Goal: Task Accomplishment & Management: Use online tool/utility

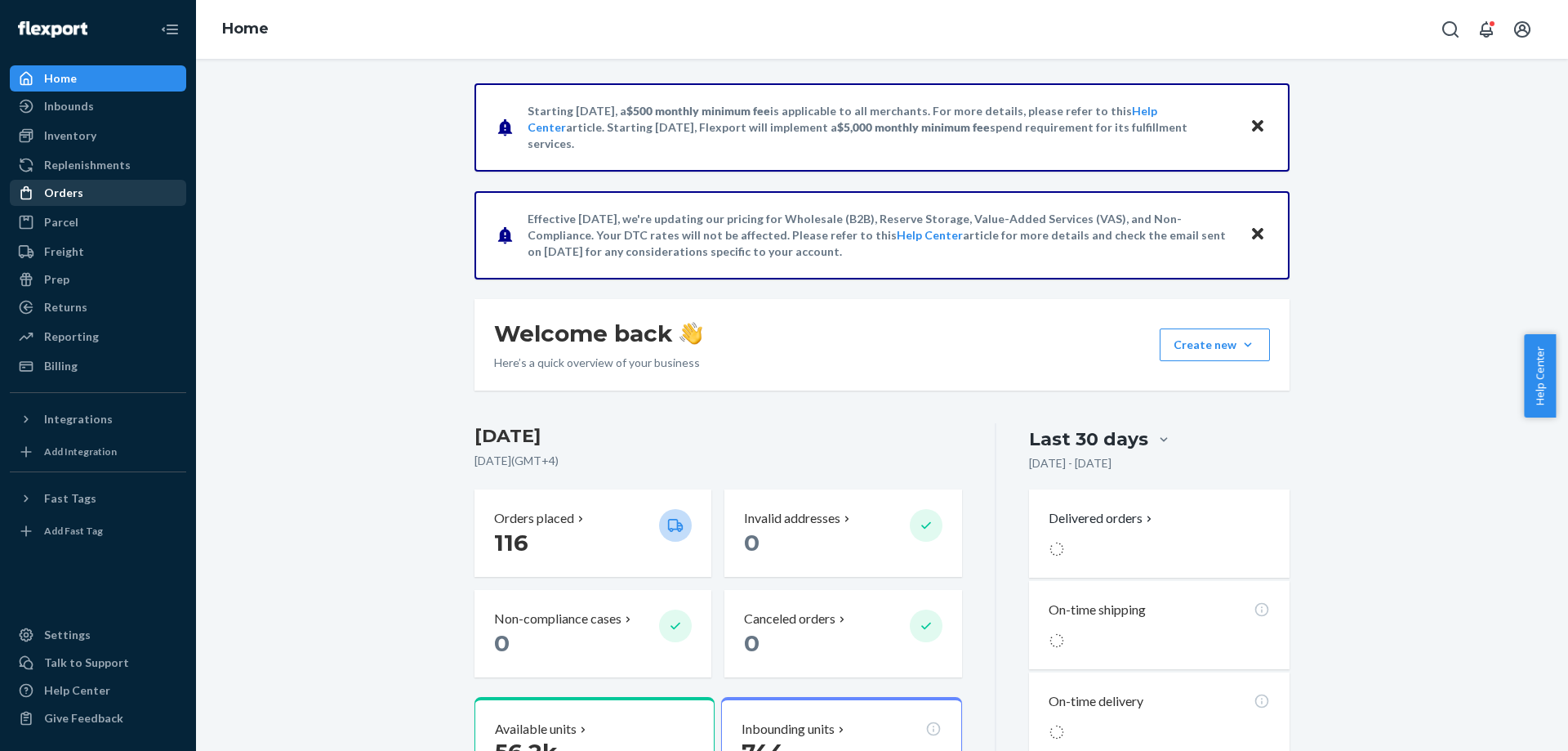
click at [76, 196] on div "Orders" at bounding box center [63, 193] width 39 height 16
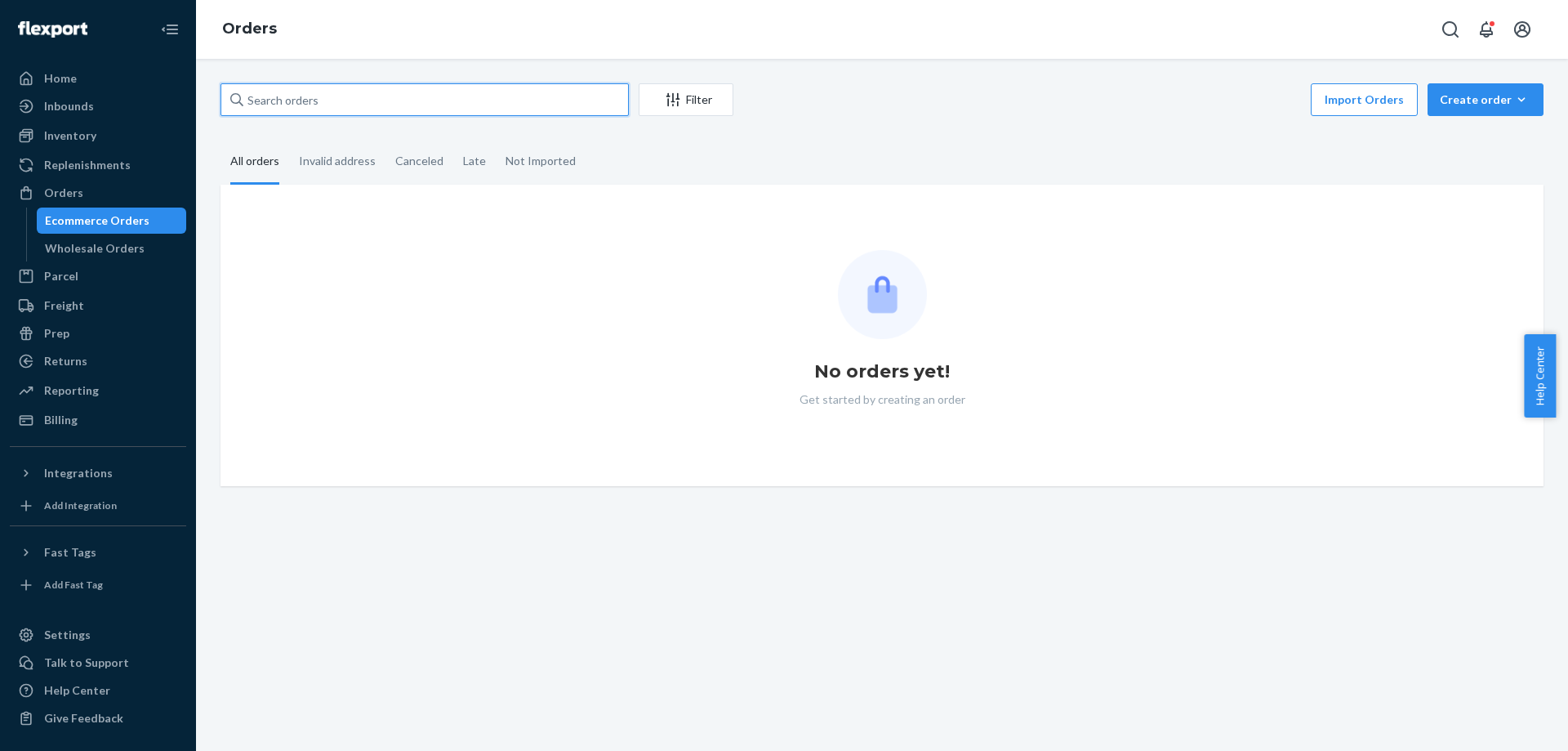
click at [412, 106] on input "text" at bounding box center [424, 100] width 408 height 33
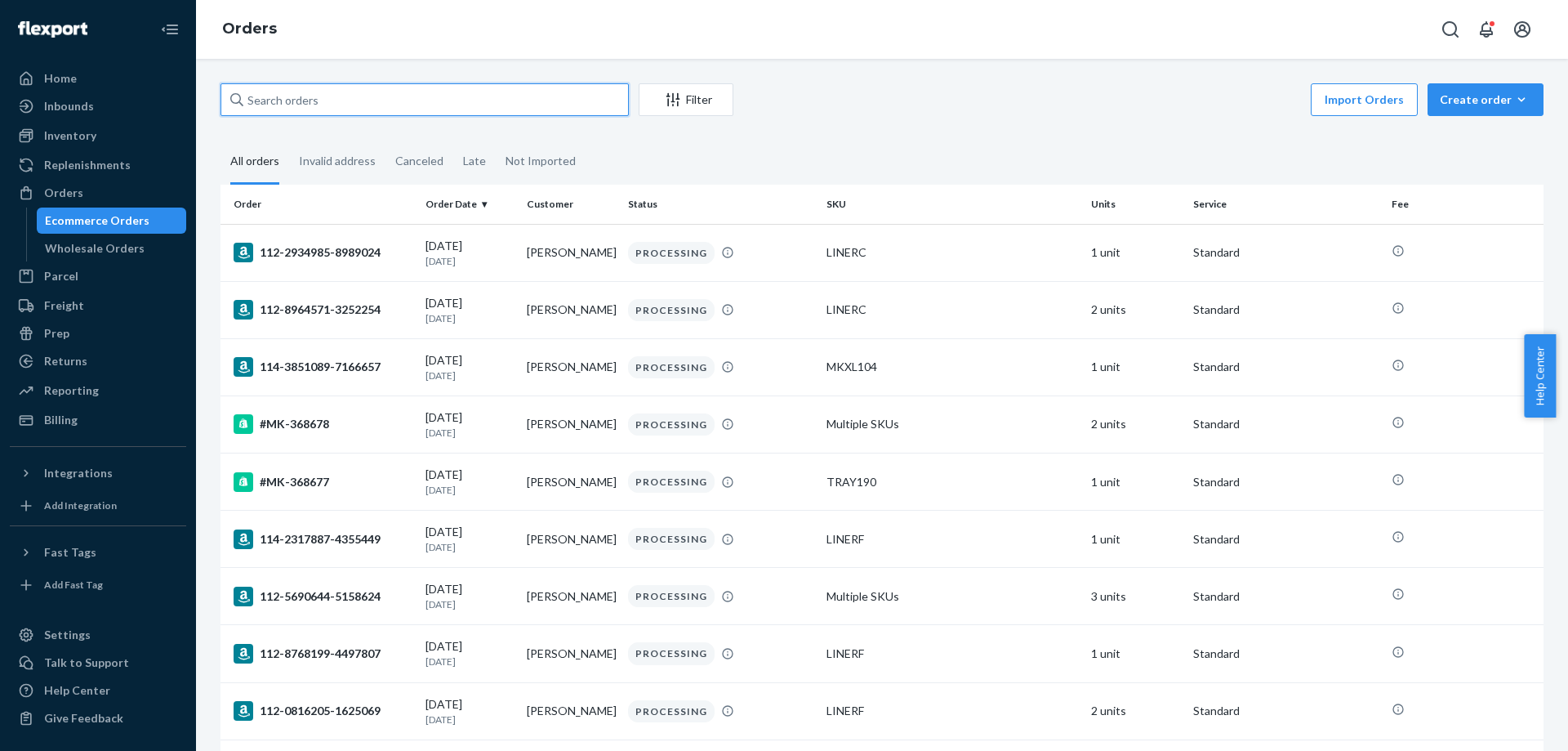
paste input "113-9908294-8816234"
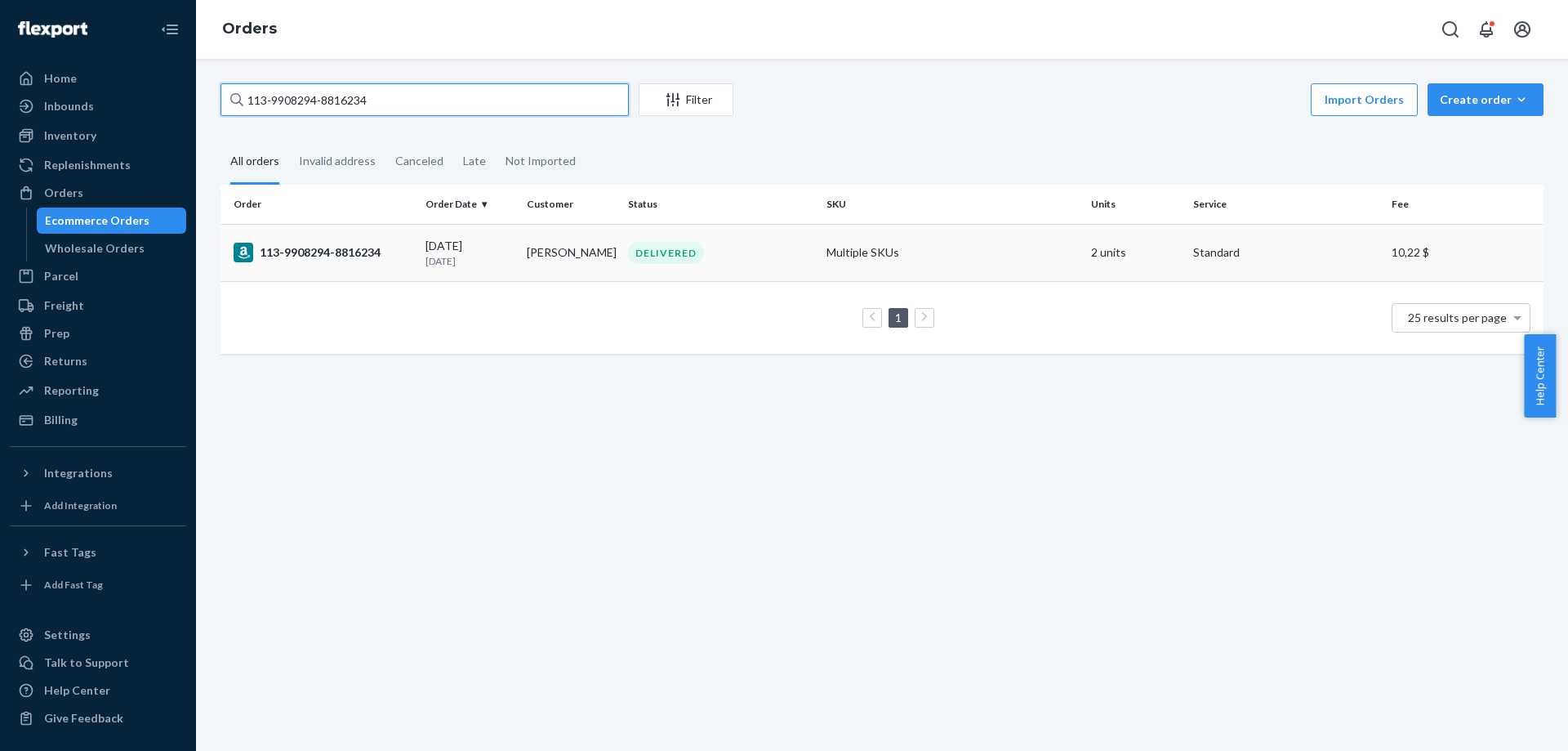
type input "113-9908294-8816234"
click at [319, 258] on div "113-9908294-8816234" at bounding box center [324, 252] width 179 height 19
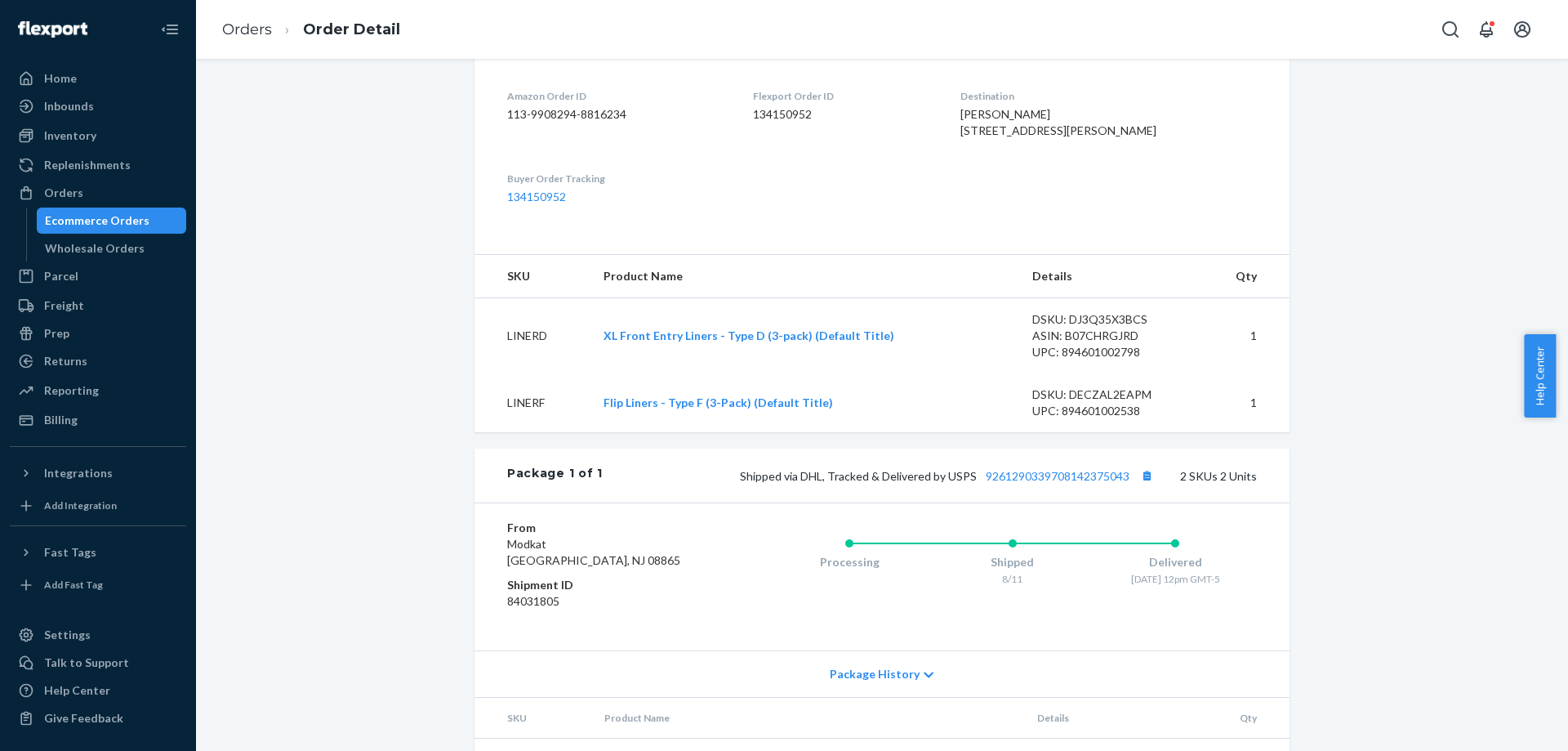
scroll to position [408, 0]
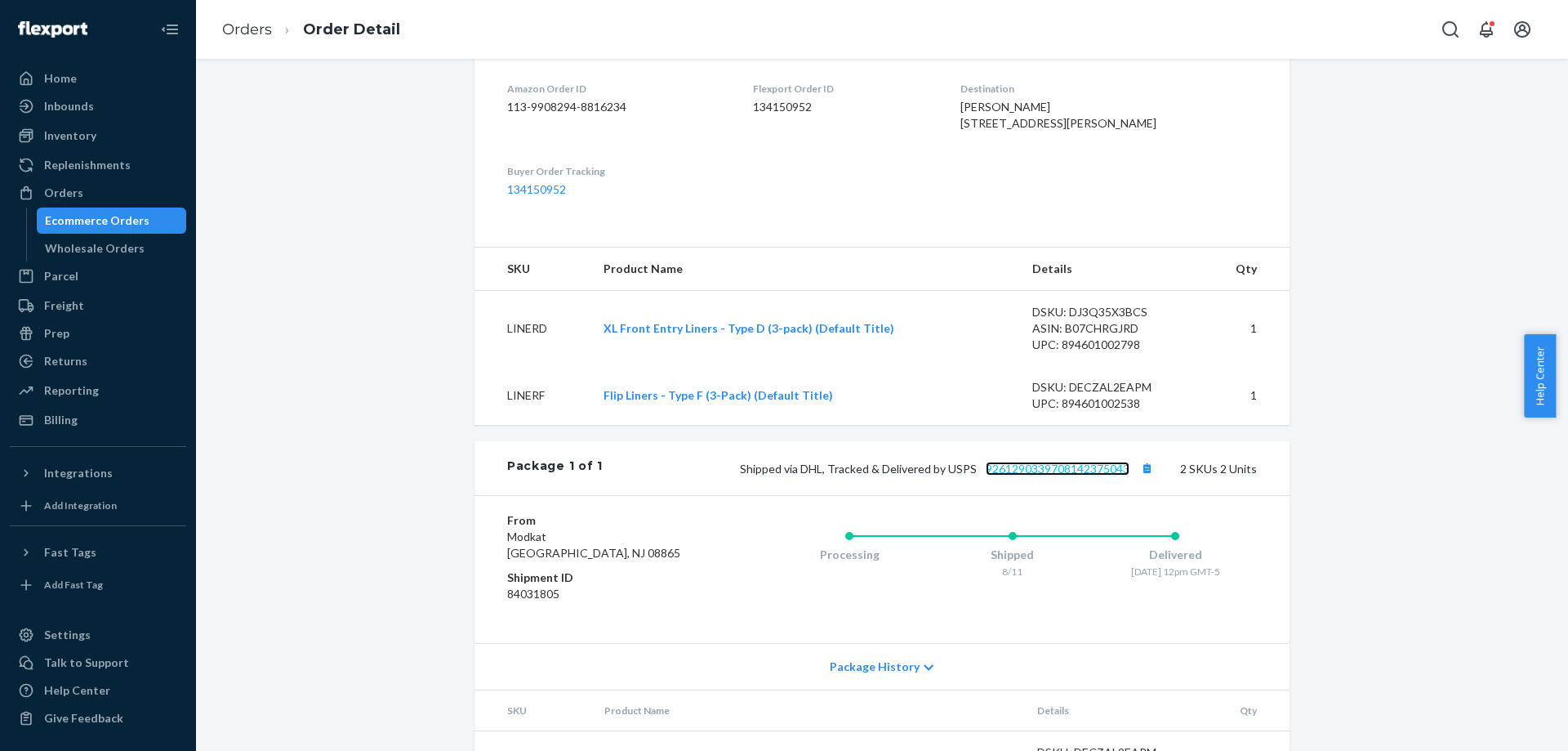
click at [1051, 476] on link "9261290339708142375043" at bounding box center [1058, 468] width 144 height 14
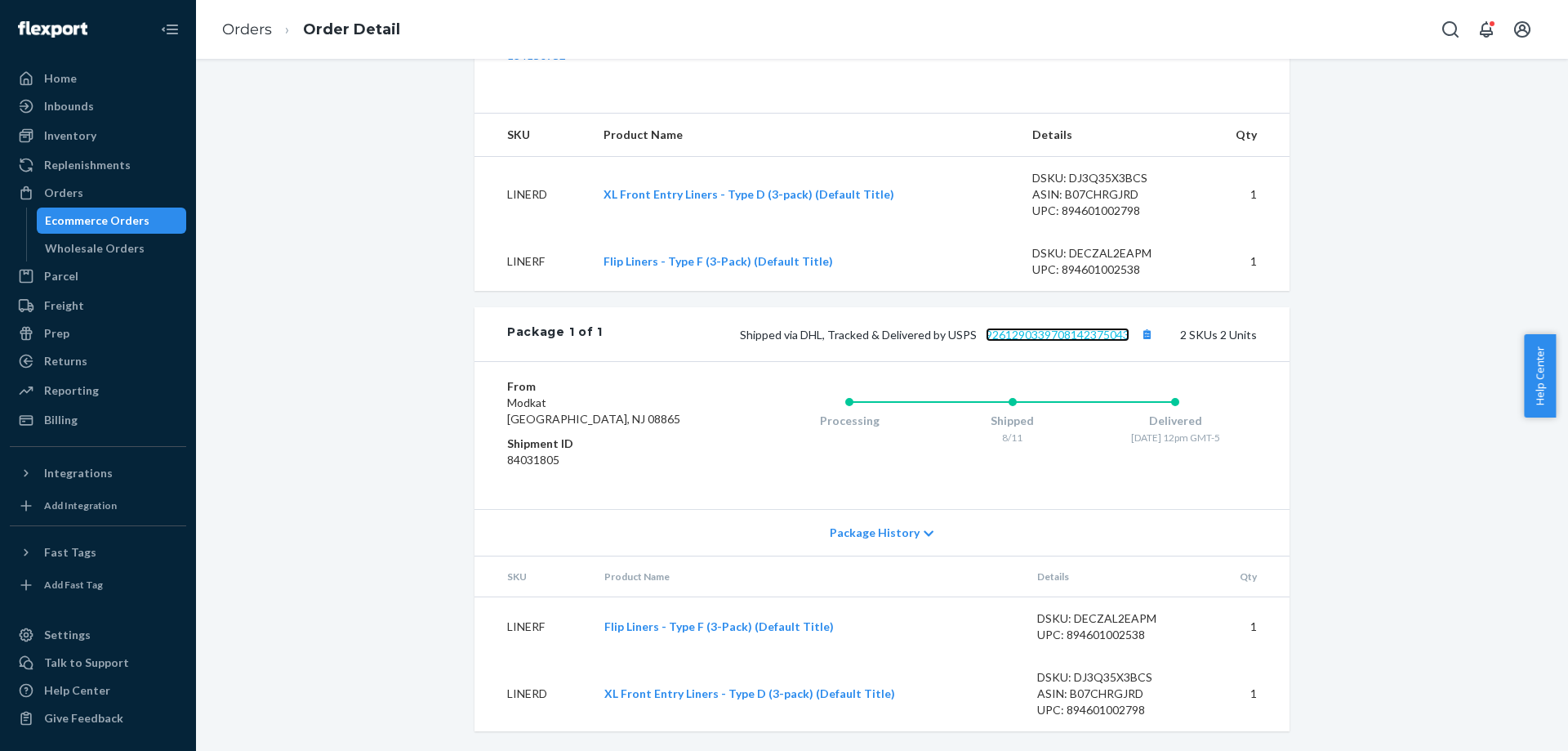
scroll to position [85, 0]
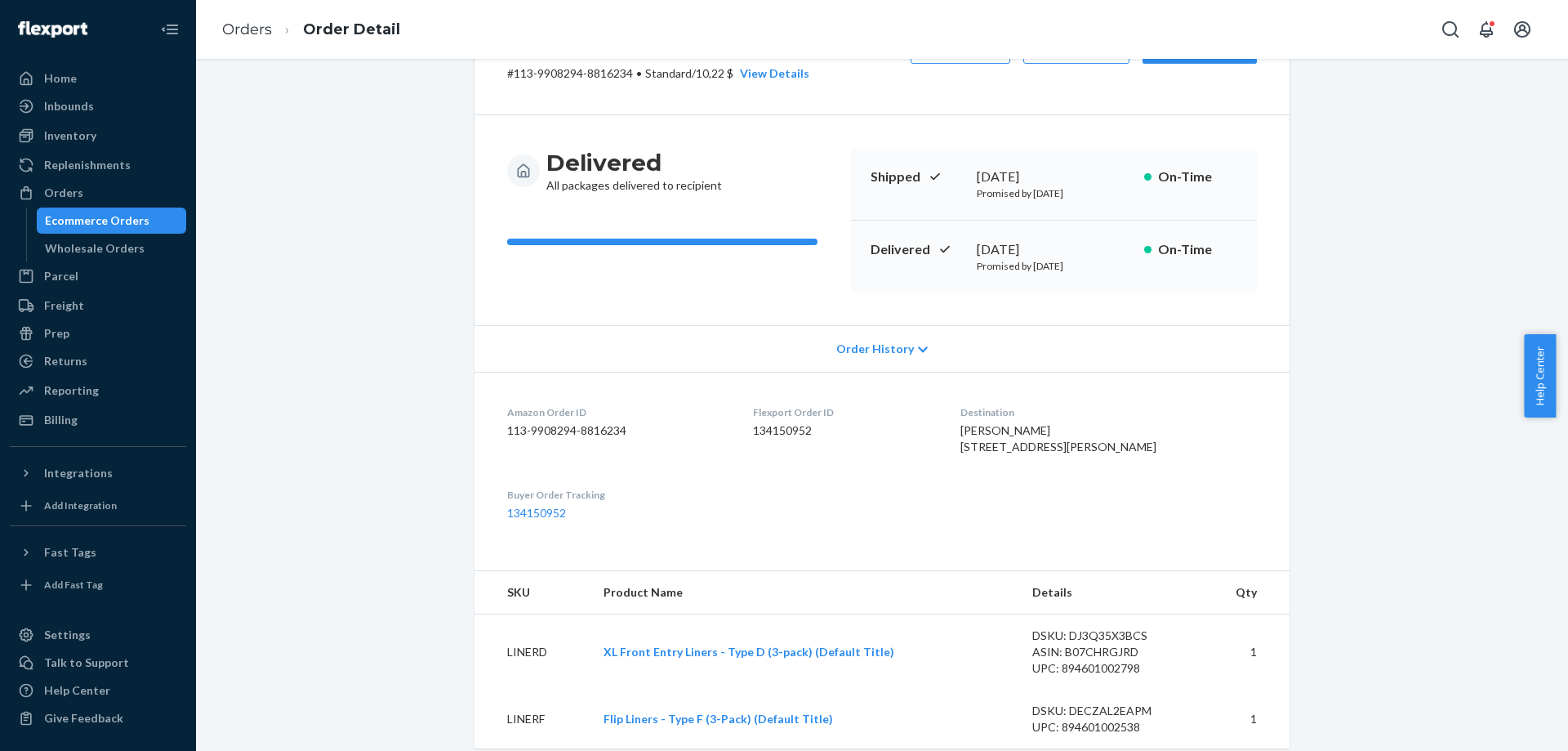
drag, startPoint x: 1022, startPoint y: 482, endPoint x: 994, endPoint y: 435, distance: 54.7
click at [994, 435] on dl "Amazon Order ID 113-9908294-8816234 Flexport Order ID 134150952 Destination [PE…" at bounding box center [882, 463] width 815 height 182
copy span "[PERSON_NAME] [STREET_ADDRESS][PERSON_NAME]"
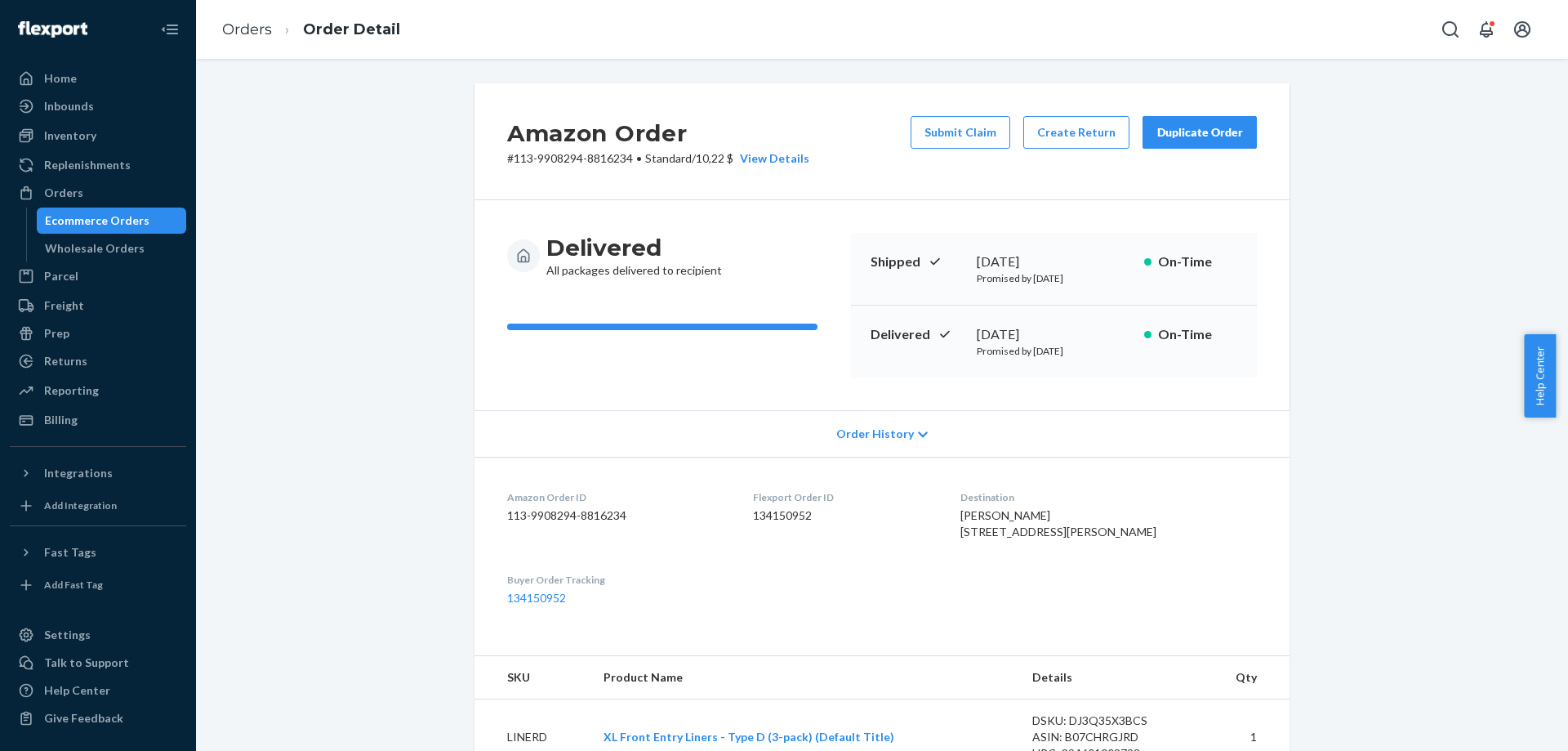
drag, startPoint x: 269, startPoint y: 284, endPoint x: 262, endPoint y: 79, distance: 205.1
click at [263, 40] on li "Orders" at bounding box center [247, 30] width 50 height 21
click at [268, 29] on link "Orders" at bounding box center [247, 29] width 50 height 18
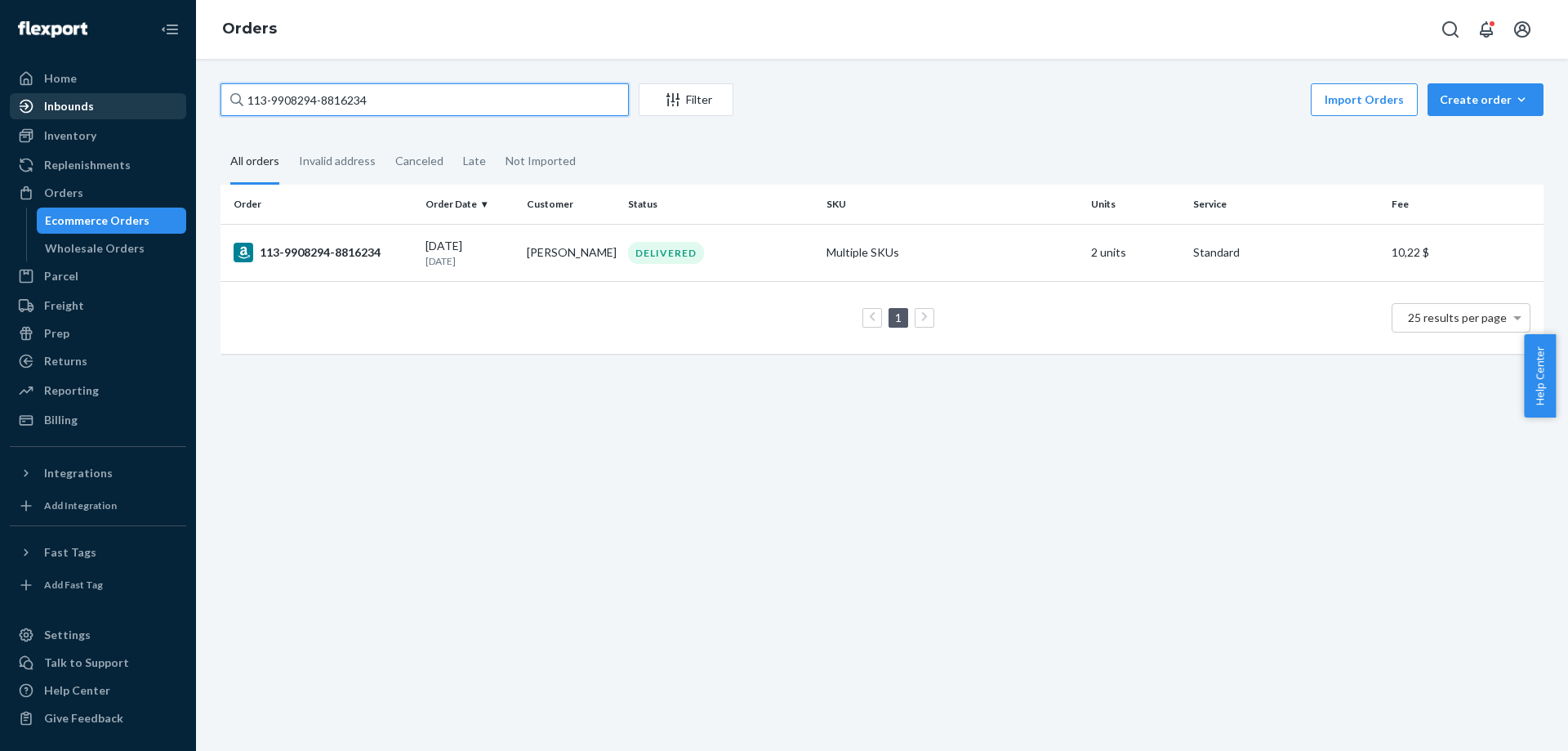
drag, startPoint x: 411, startPoint y: 97, endPoint x: 36, endPoint y: 97, distance: 375.0
click at [36, 97] on div "Home Inbounds Shipping Plans Problems Inventory Products Branded Packaging Repl…" at bounding box center [784, 375] width 1568 height 751
paste input "2-0506816-3369065"
type input "112-0506816-3369065"
click at [321, 253] on div "112-0506816-3369065" at bounding box center [324, 252] width 179 height 19
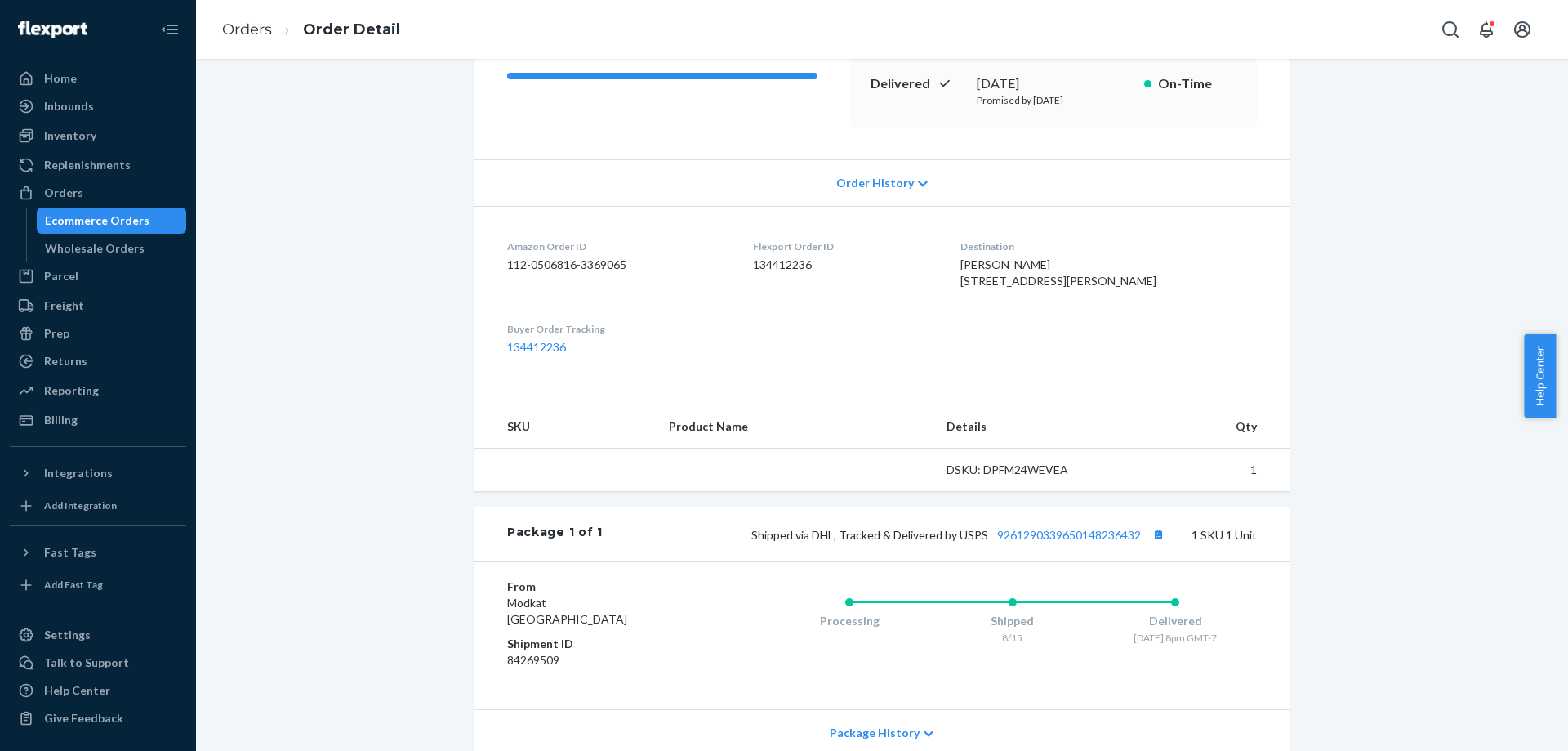
scroll to position [392, 0]
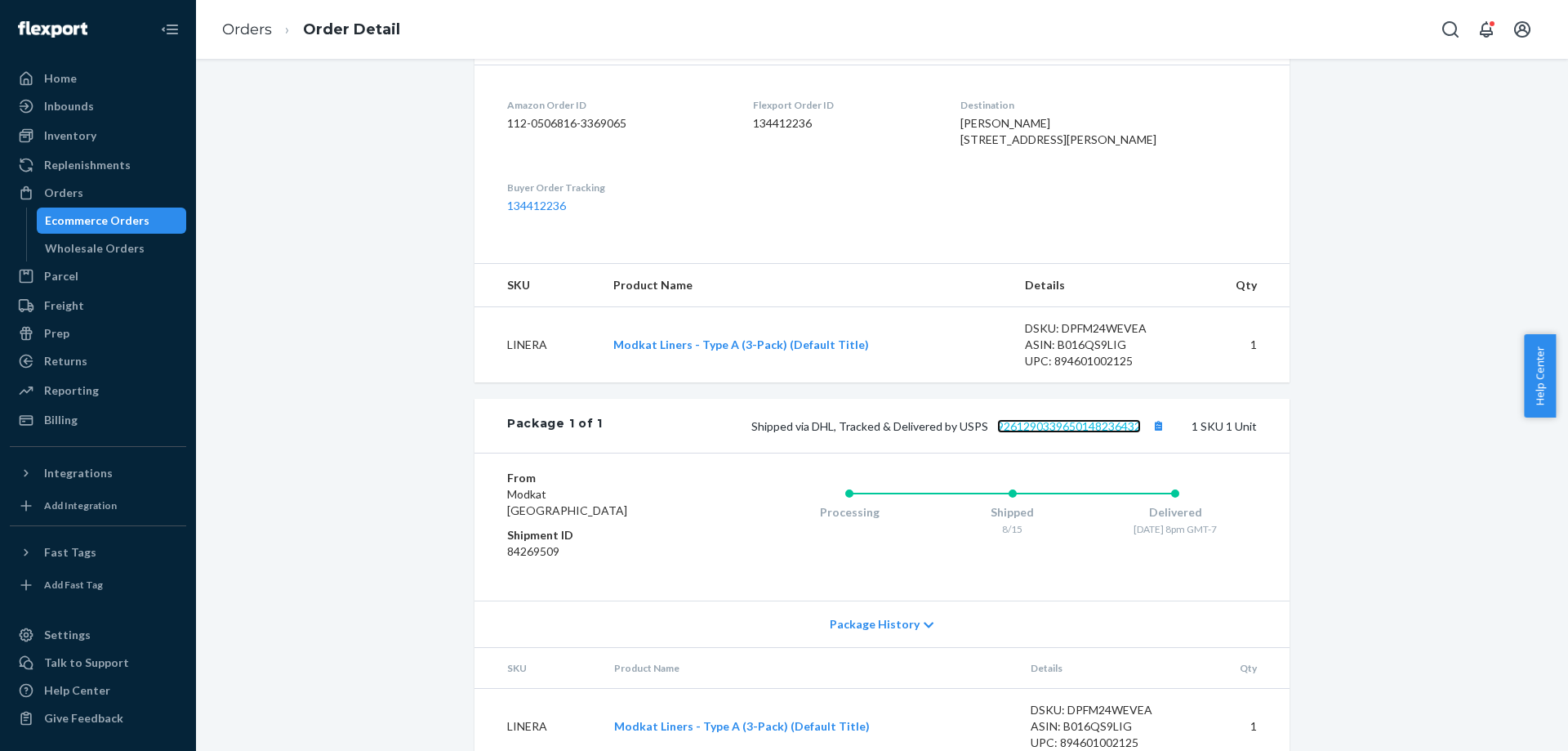
click at [1057, 433] on link "9261290339650148236432" at bounding box center [1070, 426] width 144 height 14
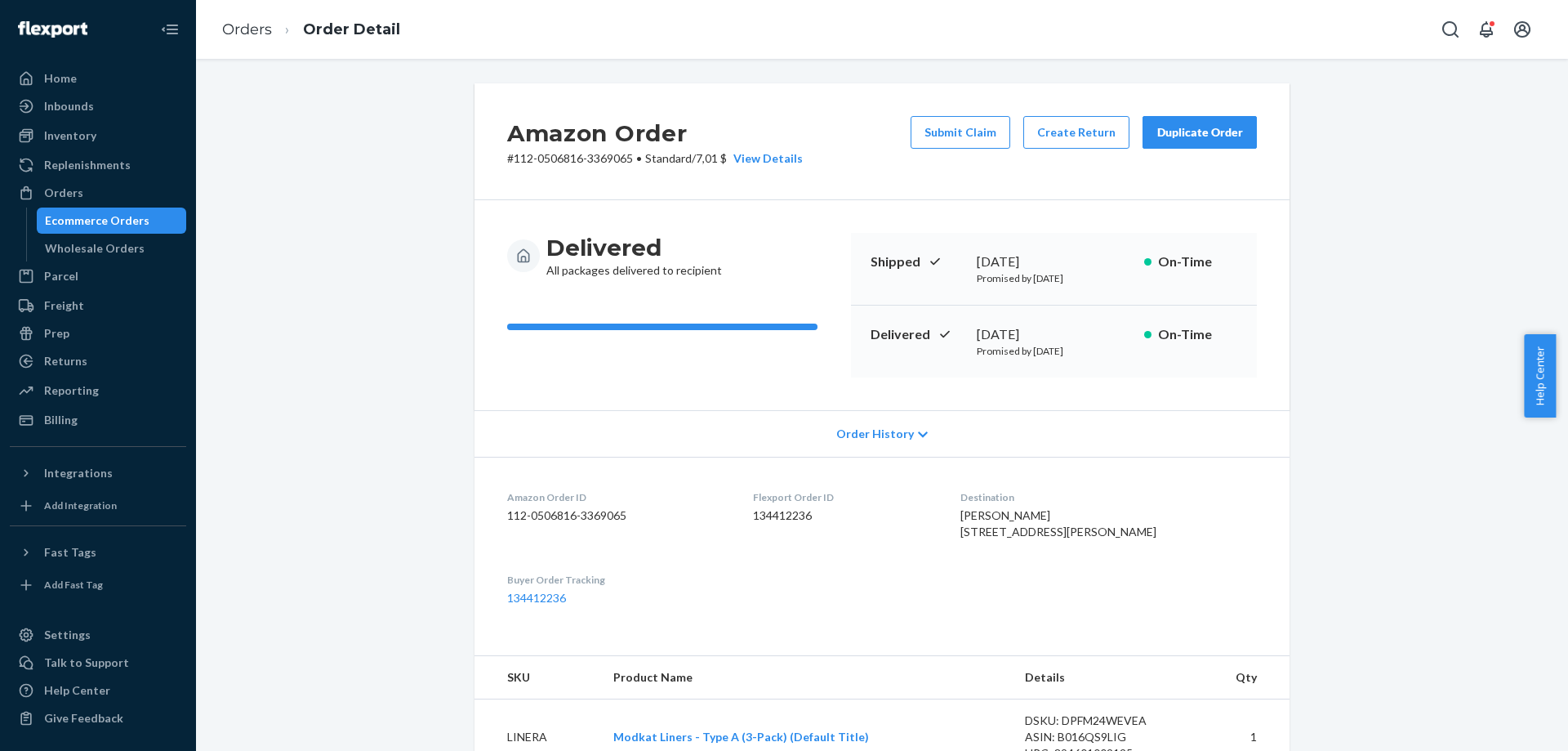
click at [1194, 142] on button "Duplicate Order" at bounding box center [1200, 132] width 114 height 33
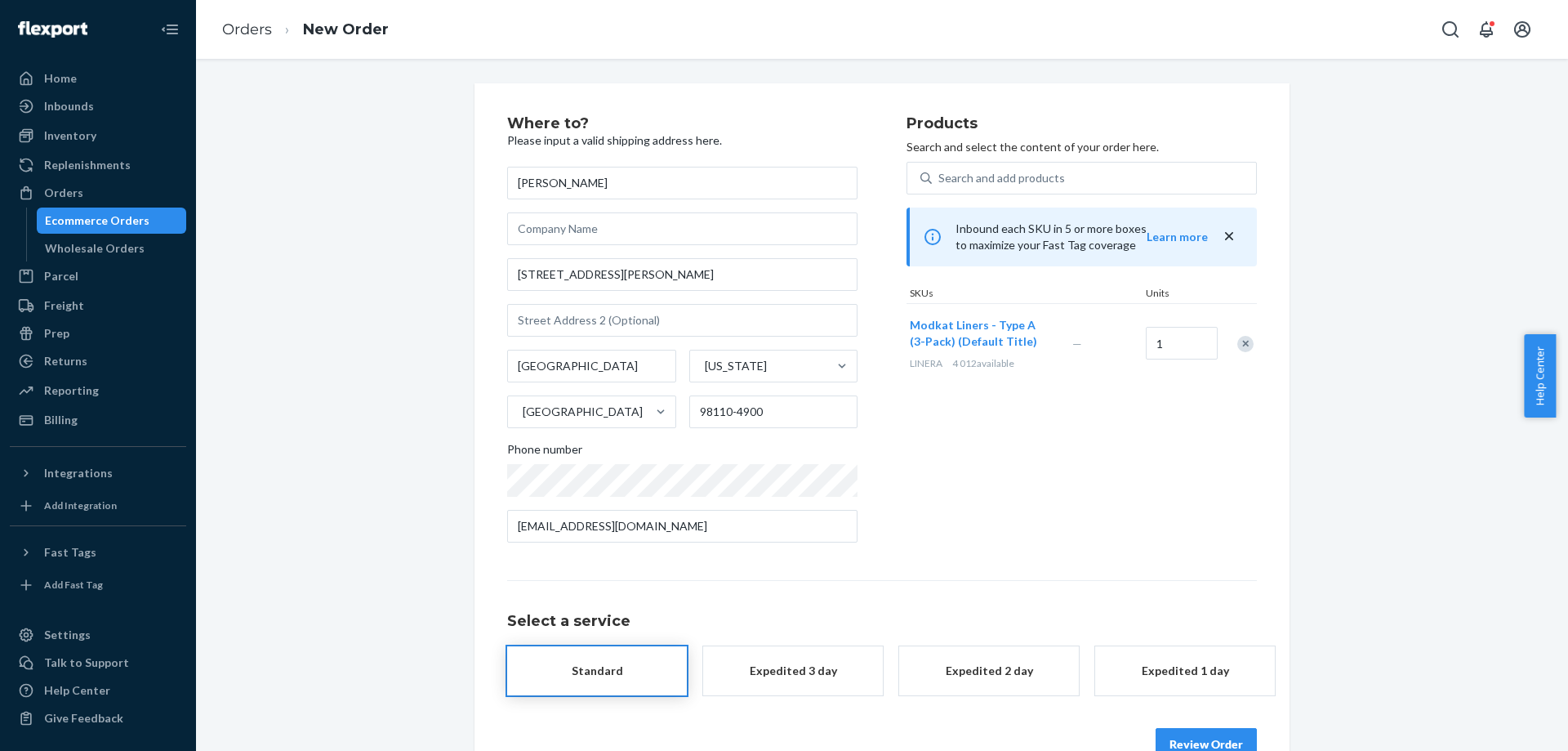
click at [1214, 738] on button "Review Order" at bounding box center [1206, 744] width 101 height 33
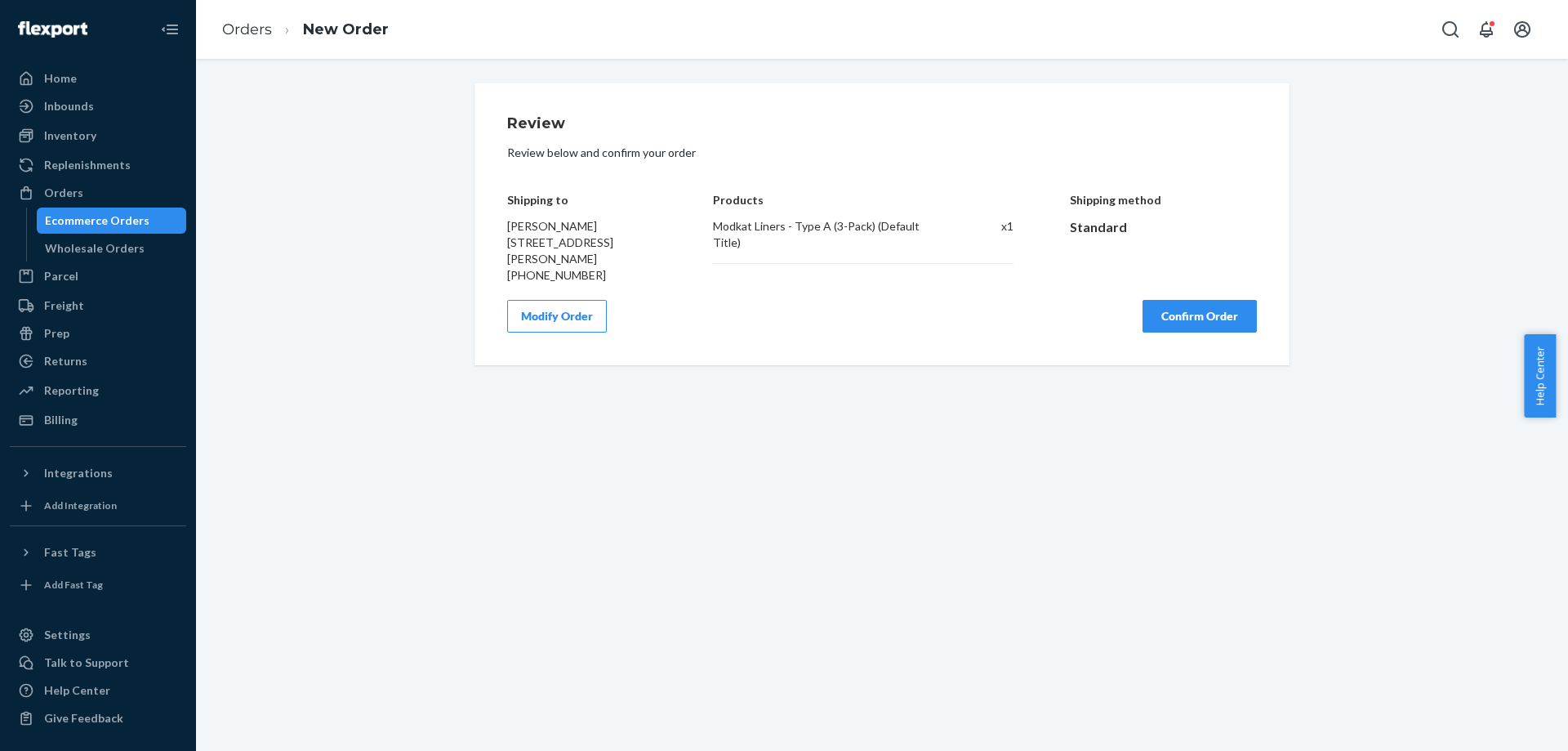
click at [1200, 332] on button "Confirm Order" at bounding box center [1200, 316] width 114 height 33
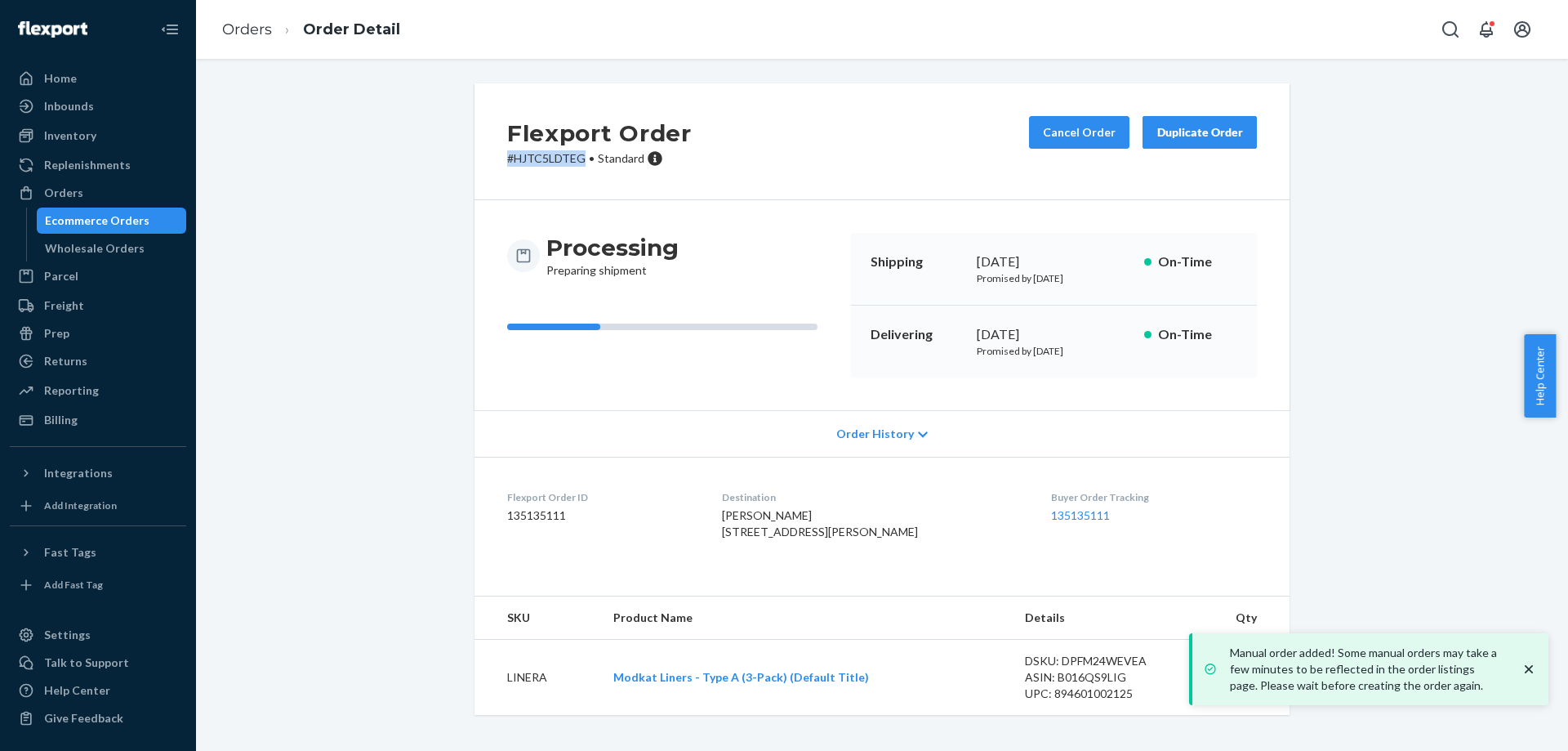
drag, startPoint x: 503, startPoint y: 156, endPoint x: 580, endPoint y: 160, distance: 77.1
click at [580, 160] on p "# HJTC5LDTEG • Standard" at bounding box center [599, 158] width 185 height 16
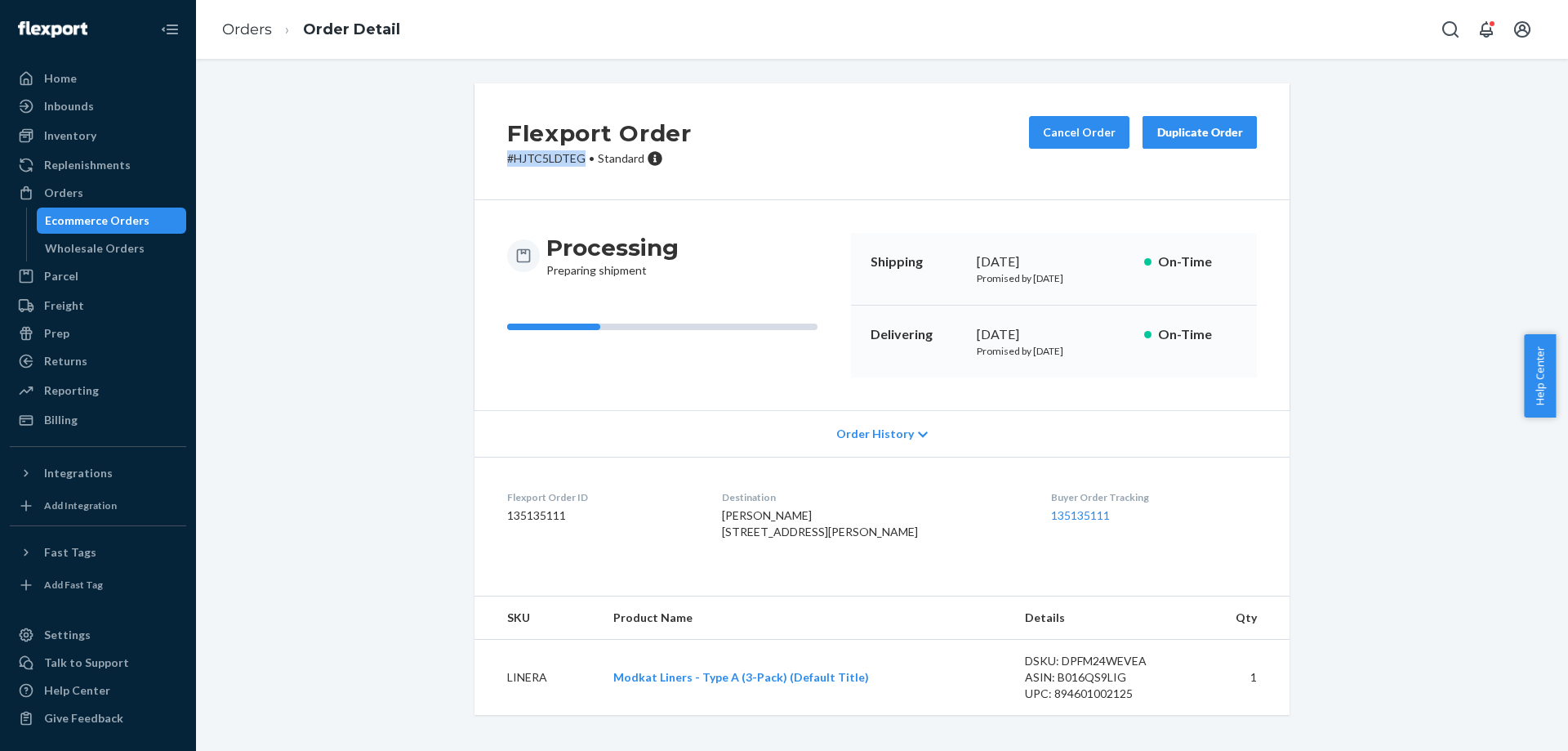
copy p "# HJTC5LDTEG"
click at [249, 30] on link "Orders" at bounding box center [247, 29] width 50 height 18
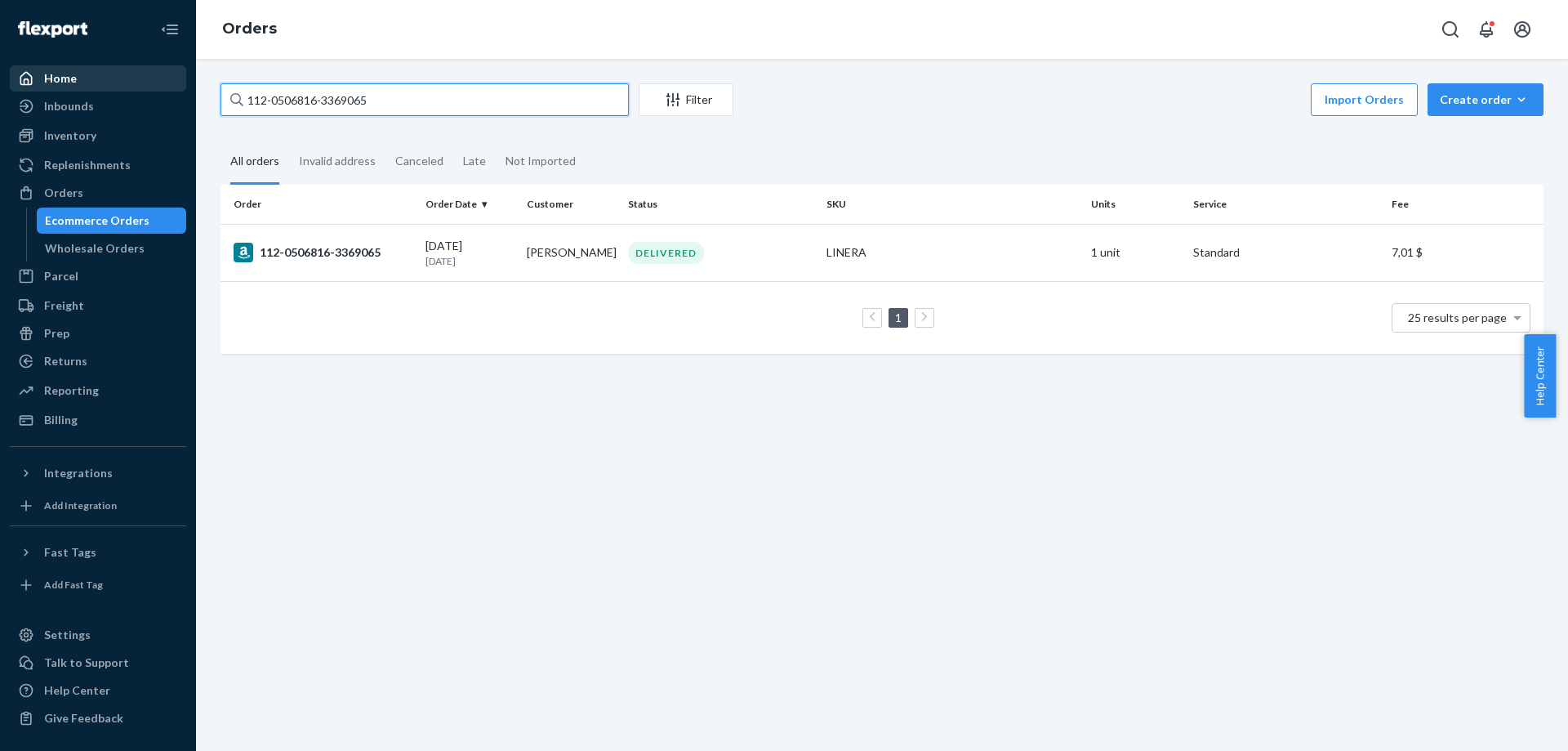
drag, startPoint x: 462, startPoint y: 95, endPoint x: 113, endPoint y: 73, distance: 349.7
click at [111, 81] on div "Home Inbounds Shipping Plans Problems Inventory Products Branded Packaging Repl…" at bounding box center [784, 375] width 1568 height 751
paste input "4-4662122-5521040"
type input "114-4662122-5521040"
click at [358, 252] on div "114-4662122-5521040" at bounding box center [324, 252] width 179 height 19
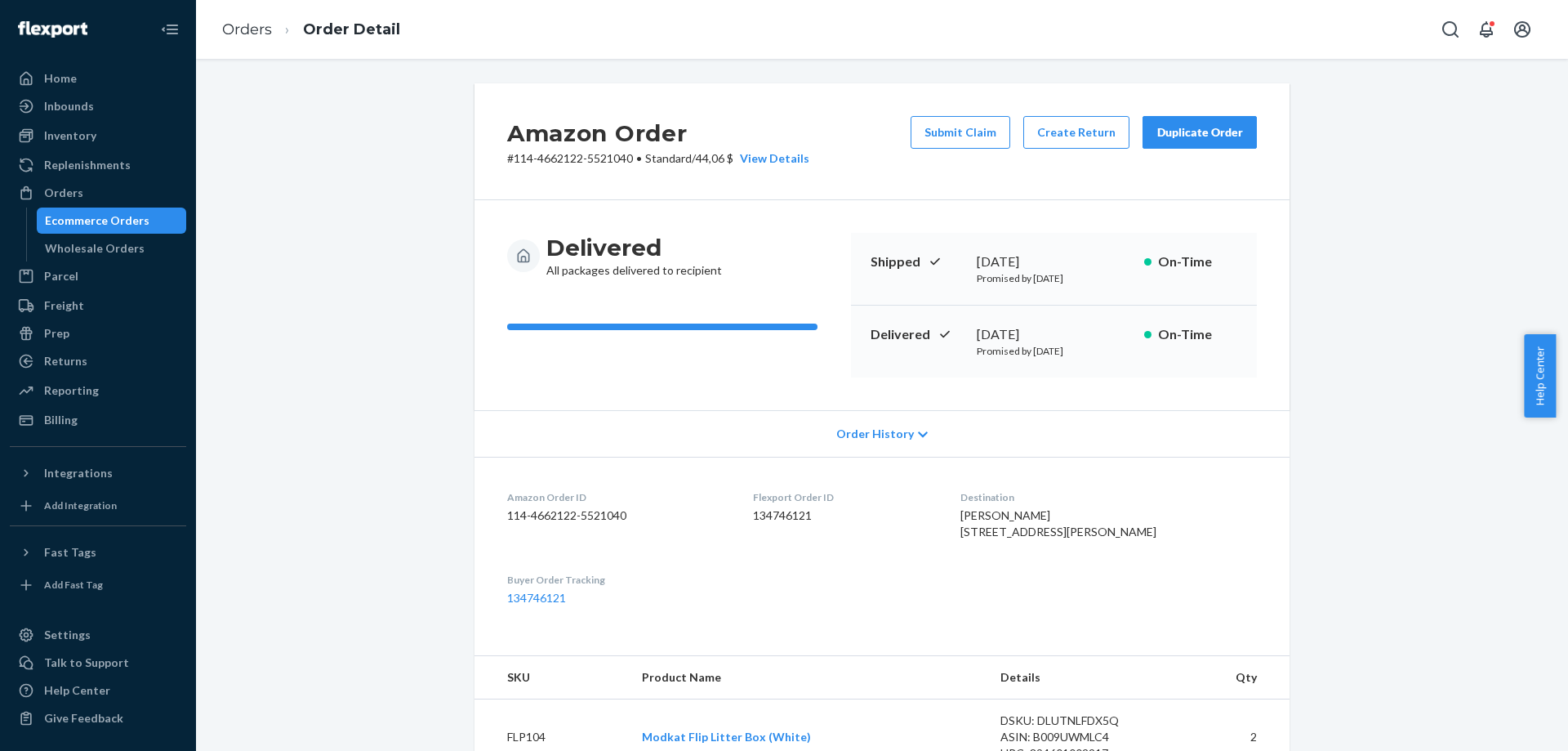
click at [1181, 120] on button "Duplicate Order" at bounding box center [1200, 132] width 114 height 33
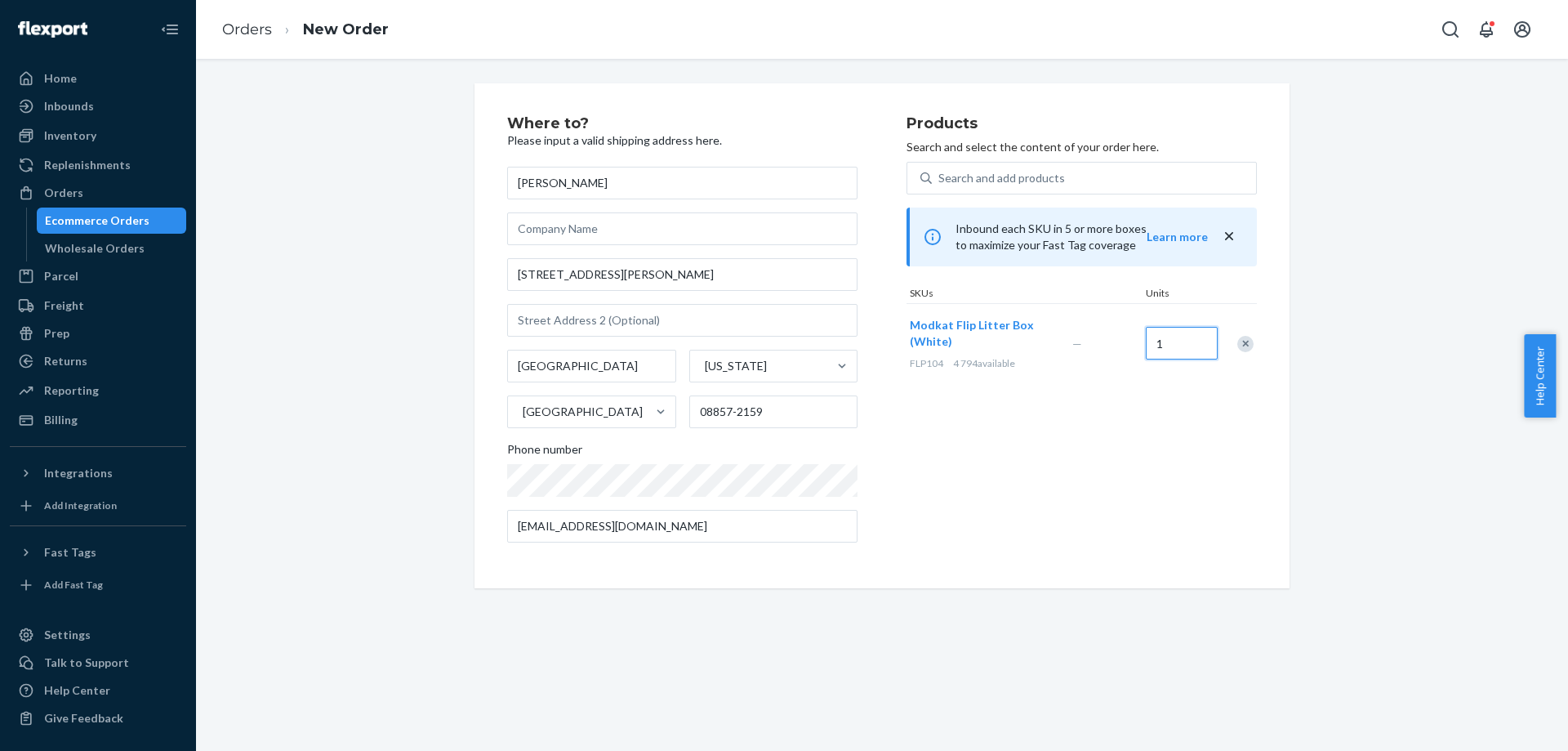
type input "1"
click at [1224, 433] on div "Products Search and select the content of your order here. Search and add produ…" at bounding box center [1081, 335] width 351 height 439
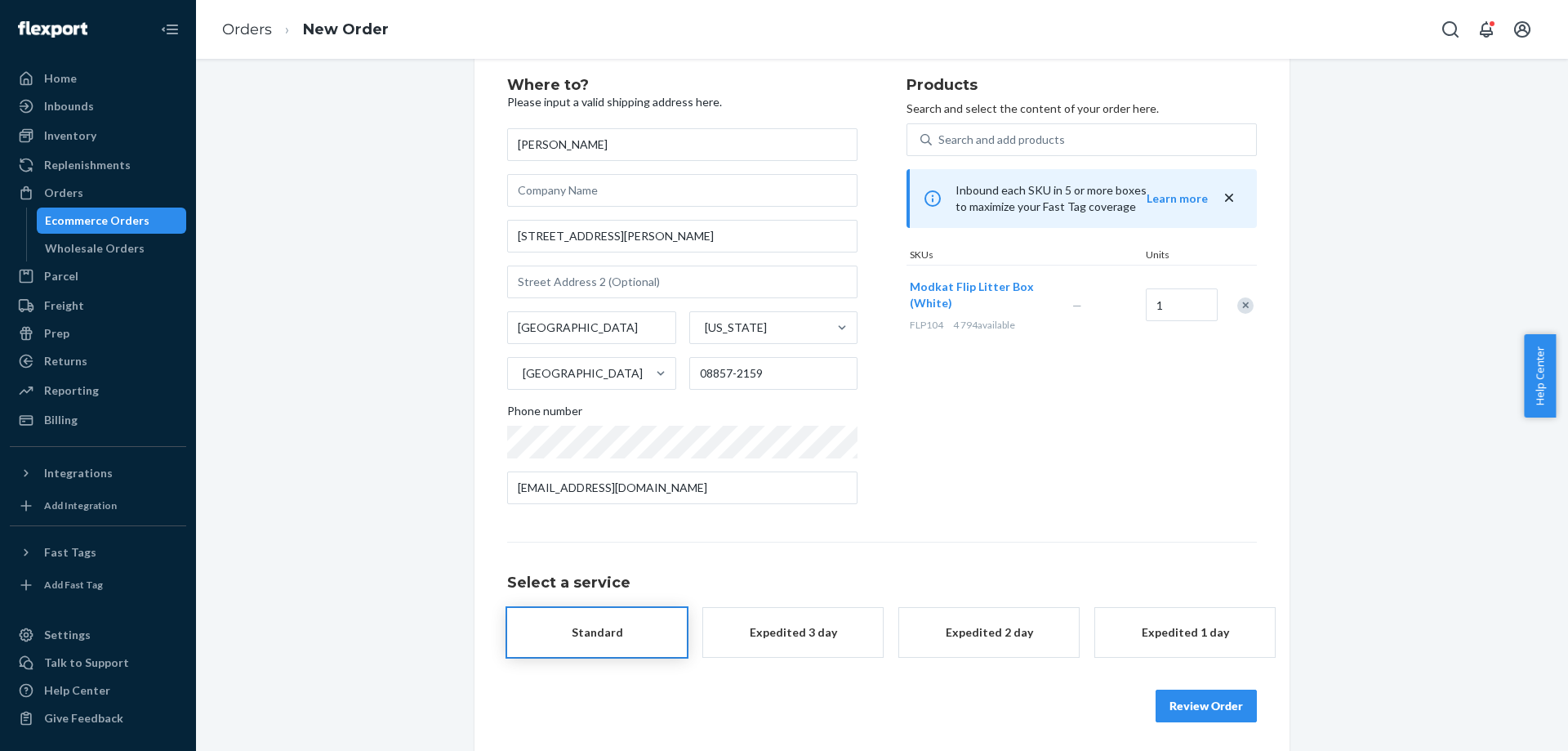
scroll to position [42, 0]
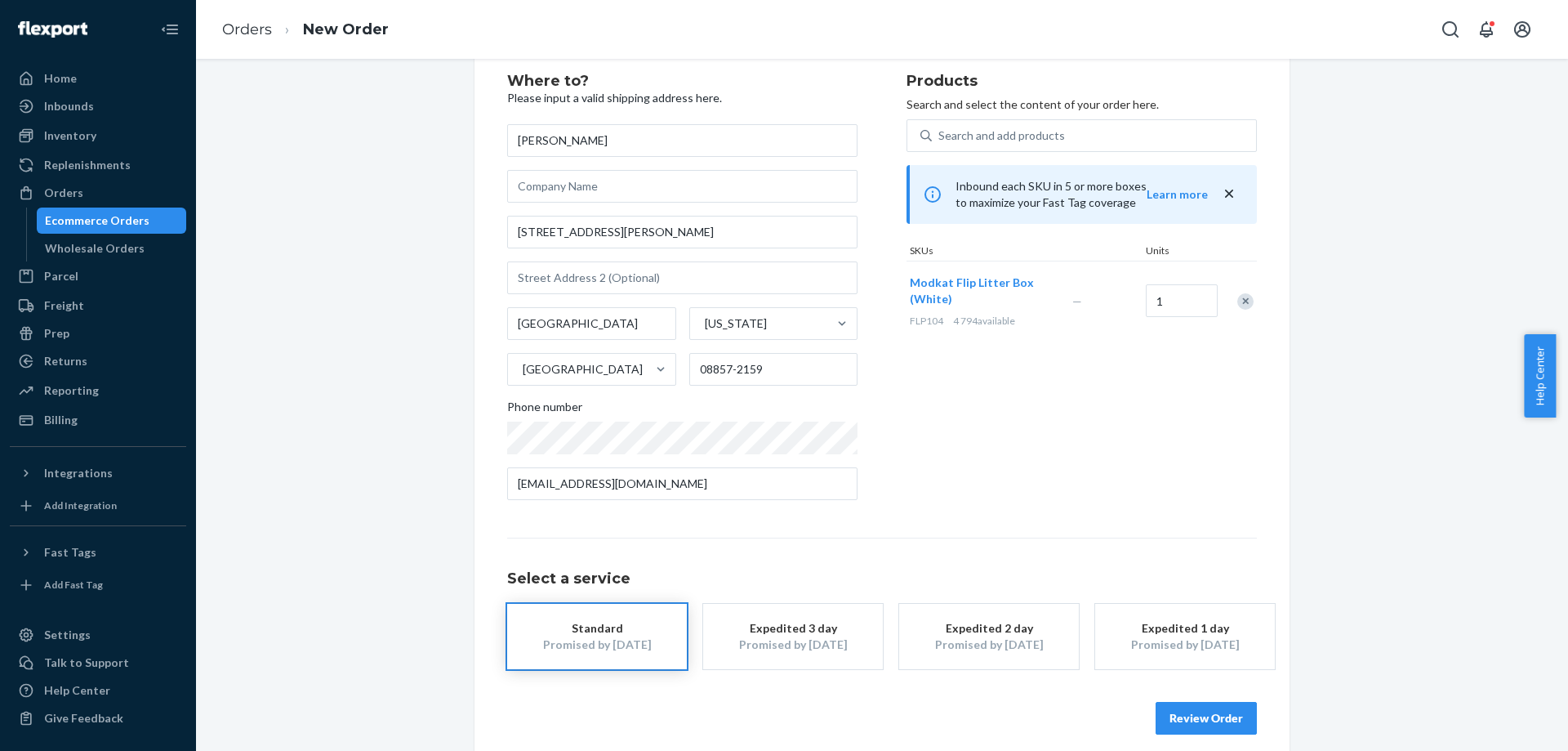
click at [1222, 723] on button "Review Order" at bounding box center [1206, 718] width 101 height 33
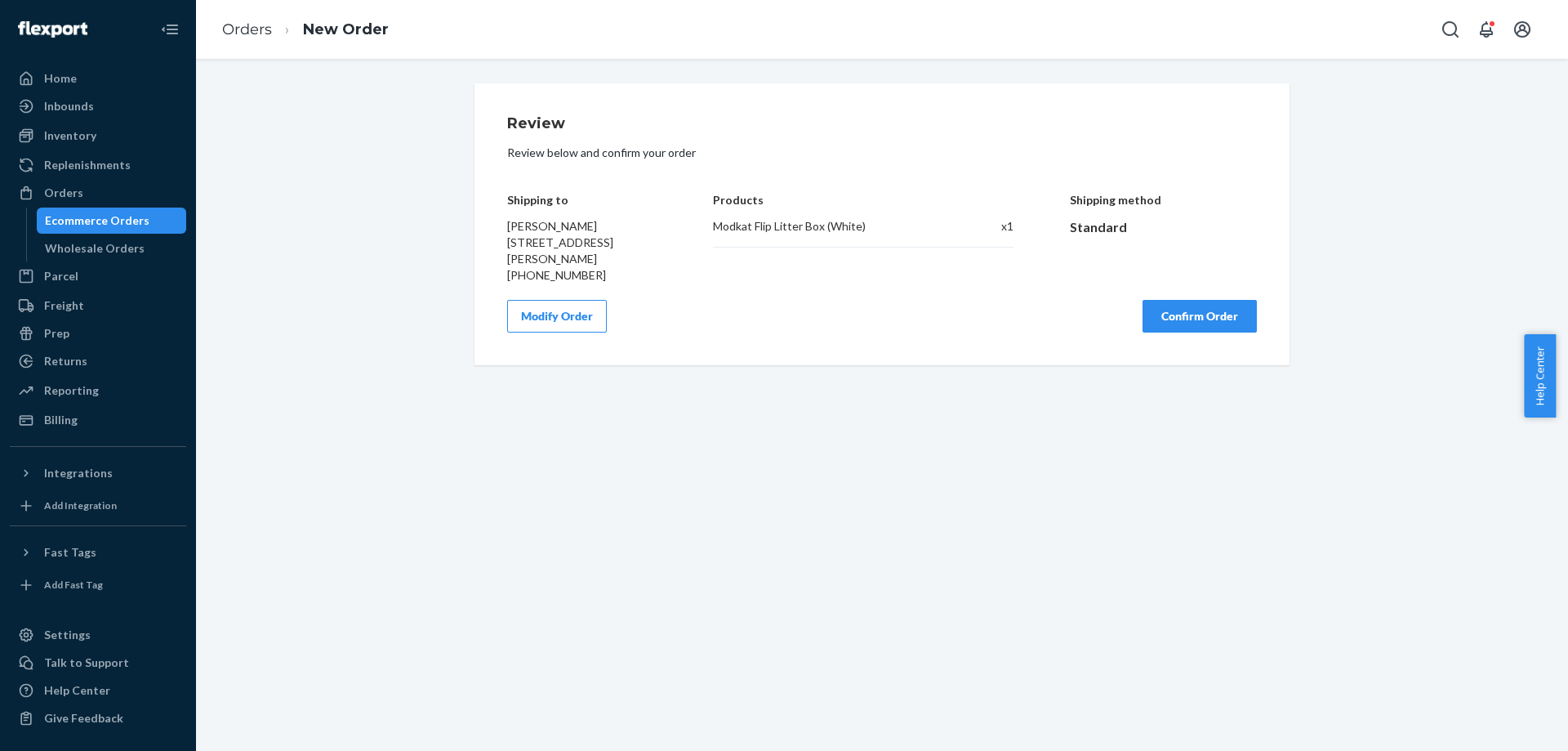
scroll to position [0, 0]
click at [1184, 318] on button "Confirm Order" at bounding box center [1200, 316] width 114 height 33
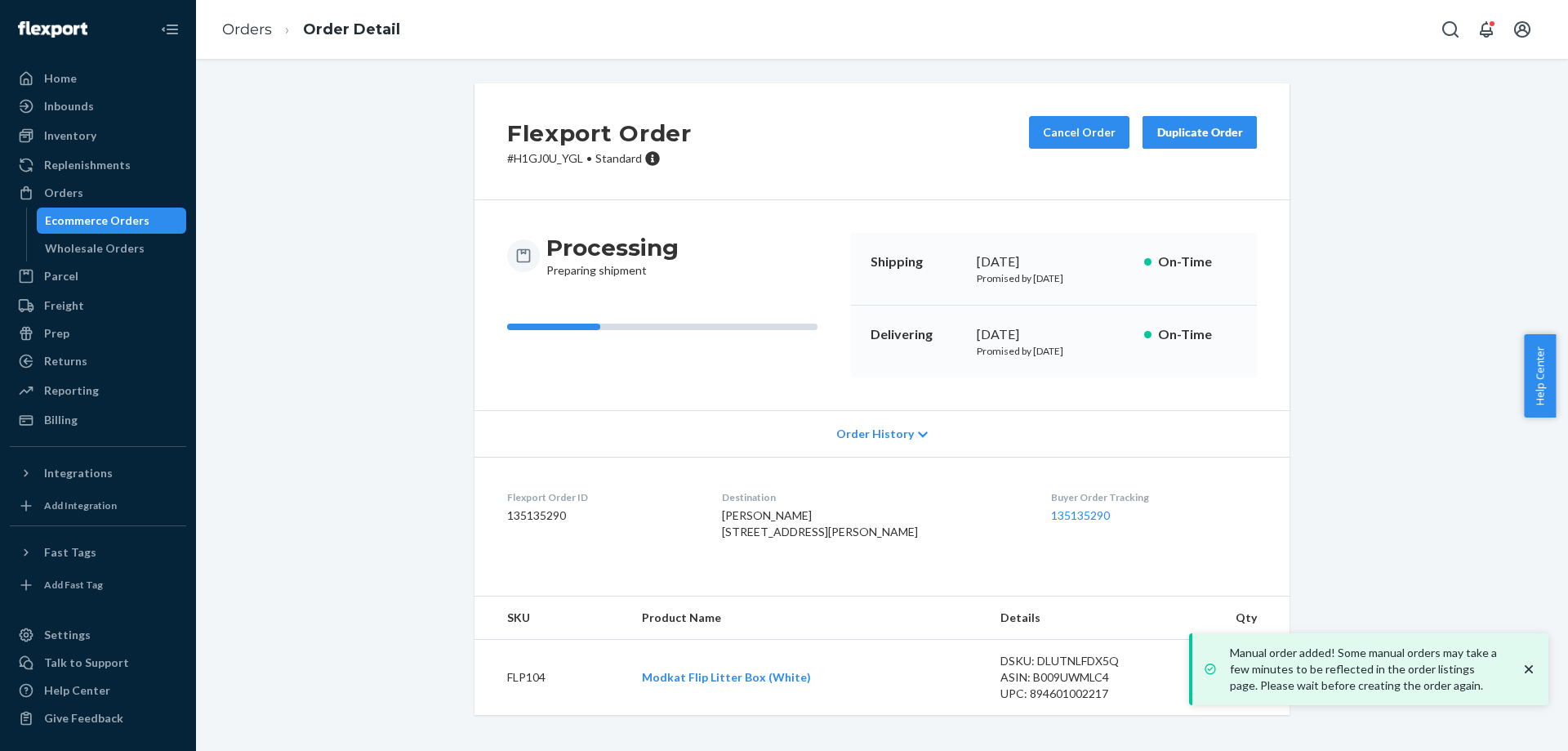
scroll to position [16, 0]
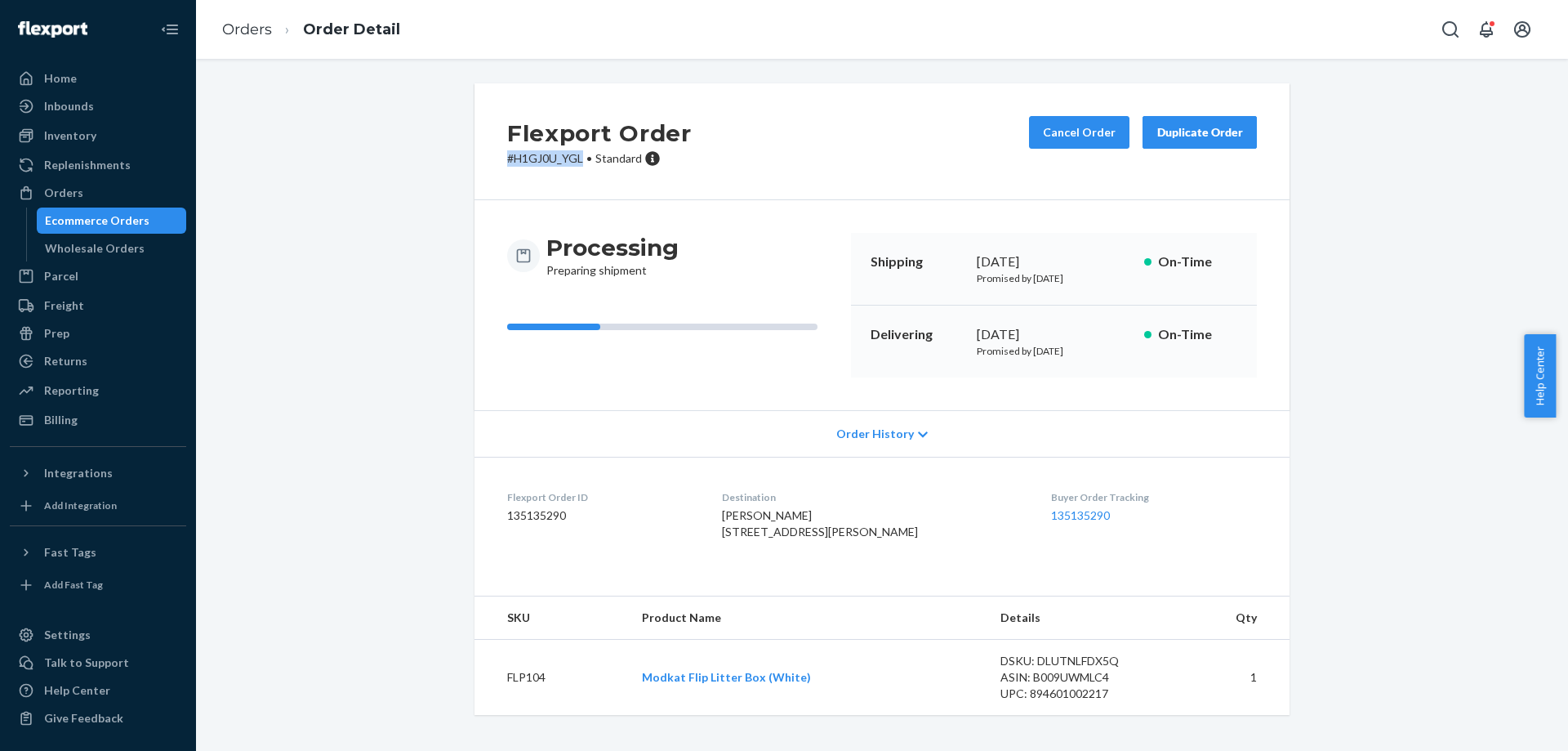
drag, startPoint x: 501, startPoint y: 143, endPoint x: 577, endPoint y: 147, distance: 76.1
click at [577, 147] on div "Flexport Order # H1GJ0U_YGL • Standard Cancel Order Duplicate Order" at bounding box center [882, 142] width 815 height 117
copy p "# H1GJ0U_YGL"
